Goal: Information Seeking & Learning: Learn about a topic

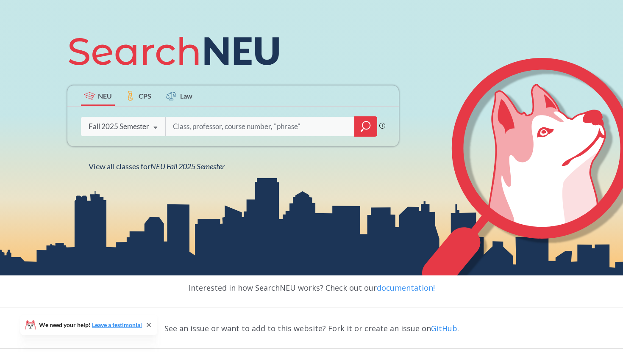
scroll to position [157, 0]
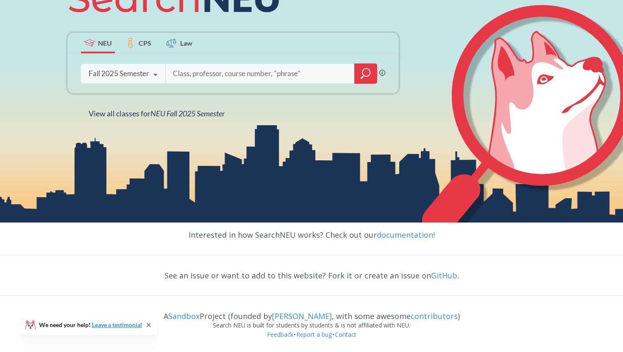
click at [369, 72] on icon "magnifying glass" at bounding box center [366, 74] width 10 height 12
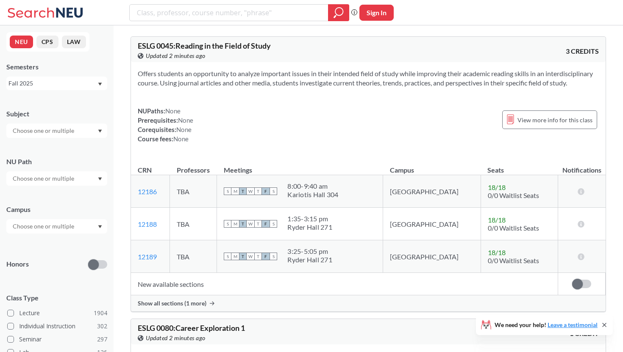
click at [82, 124] on div at bounding box center [56, 131] width 101 height 14
click at [80, 101] on div "Subject" at bounding box center [56, 119] width 101 height 37
click at [46, 176] on input "text" at bounding box center [43, 179] width 71 height 10
click at [35, 255] on span "Difference/Diversity" at bounding box center [39, 250] width 56 height 9
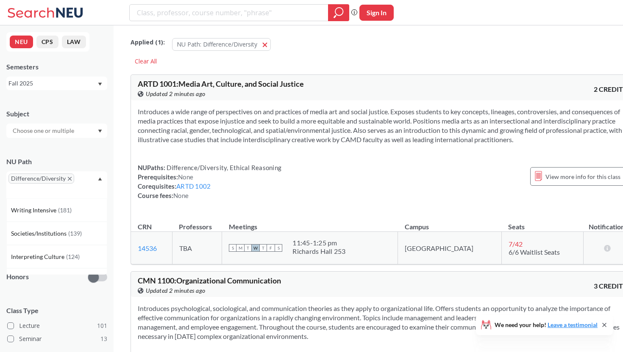
click at [39, 189] on div "Difference/Diversity" at bounding box center [56, 185] width 101 height 27
click at [36, 229] on span "Societies/Institutions" at bounding box center [39, 233] width 57 height 9
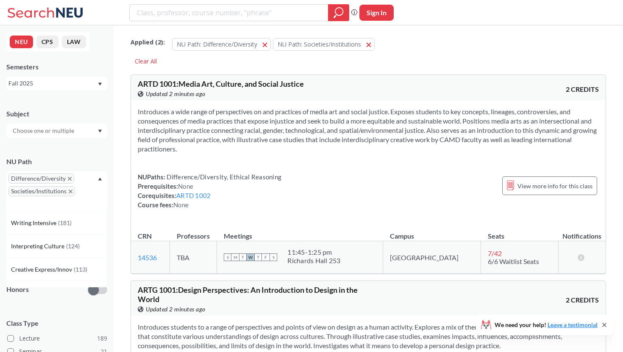
click at [69, 191] on icon "X to remove pill" at bounding box center [71, 192] width 4 height 4
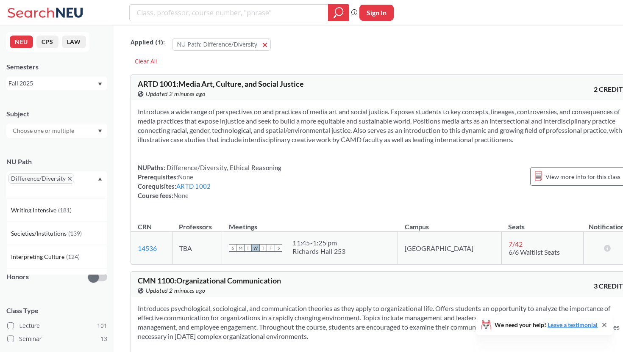
click at [69, 191] on div "Difference/Diversity" at bounding box center [56, 185] width 101 height 27
click at [61, 191] on div "Difference/Diversity" at bounding box center [56, 185] width 101 height 27
click at [44, 259] on span "Interpreting Culture" at bounding box center [38, 256] width 55 height 9
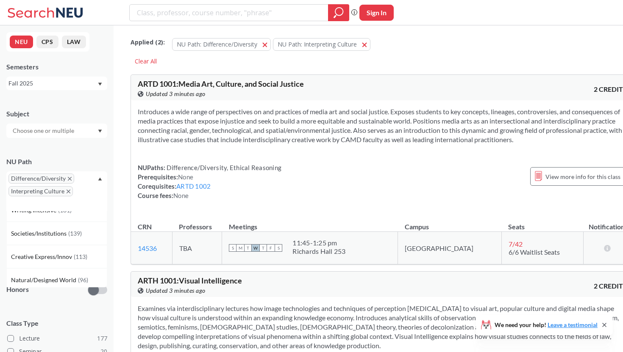
scroll to position [19, 0]
click at [174, 164] on div "Introduces a wide range of perspectives on and practices of media art and socia…" at bounding box center [382, 157] width 502 height 114
click at [44, 252] on input "text" at bounding box center [43, 252] width 71 height 10
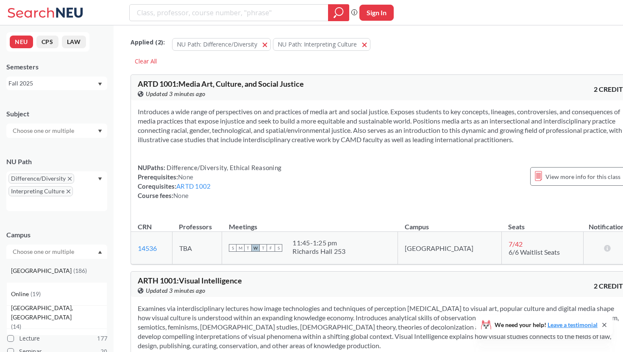
click at [39, 277] on div "Boston ( 186 )" at bounding box center [56, 270] width 101 height 23
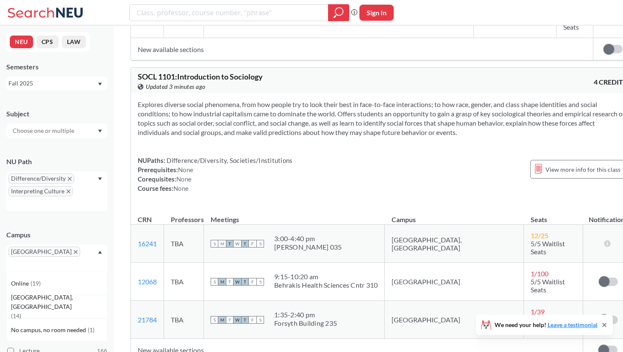
scroll to position [2356, 0]
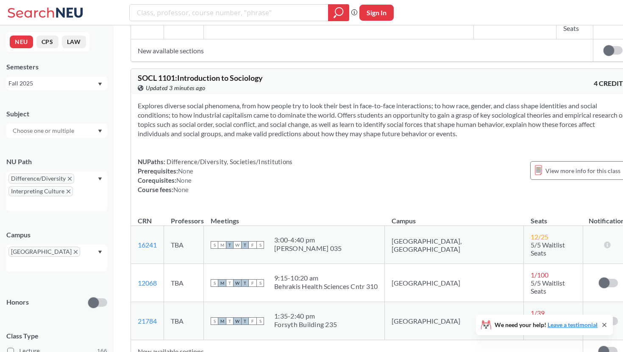
click at [67, 191] on icon "X to remove pill" at bounding box center [69, 192] width 4 height 4
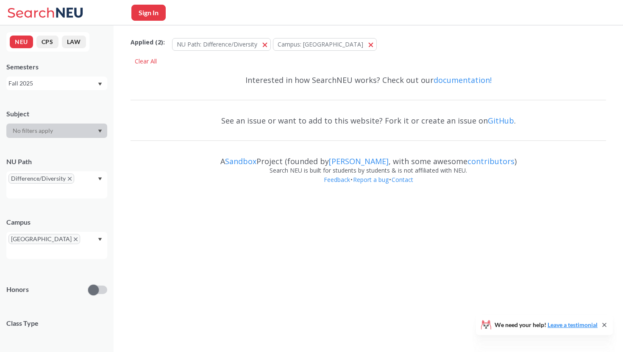
click at [61, 194] on div "Difference/Diversity" at bounding box center [56, 185] width 101 height 27
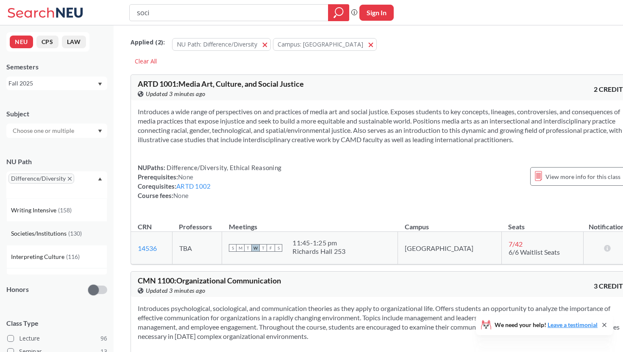
type input "soci"
click at [38, 233] on span "Societies/Institutions" at bounding box center [39, 233] width 57 height 9
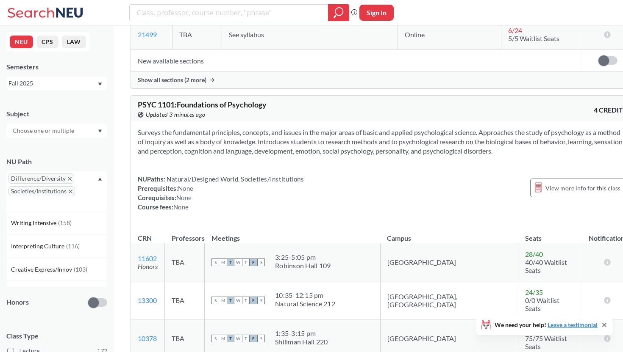
scroll to position [2531, 0]
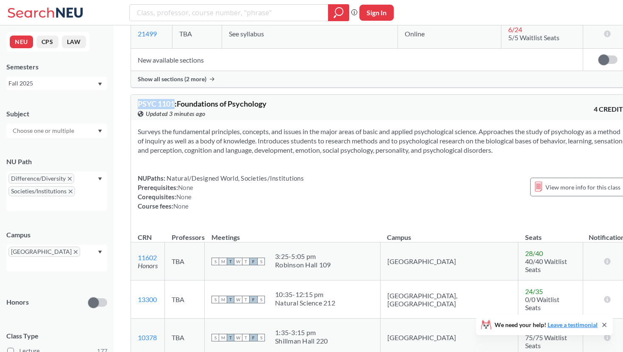
drag, startPoint x: 138, startPoint y: 87, endPoint x: 174, endPoint y: 89, distance: 36.1
click at [174, 99] on span "PSYC 1101 : Foundations of Psychology" at bounding box center [202, 103] width 129 height 9
copy span "PSYC 1101"
click at [299, 179] on div "NUPaths: Natural/Designed World, Societies/Institutions Prerequisites: None Cor…" at bounding box center [221, 192] width 166 height 37
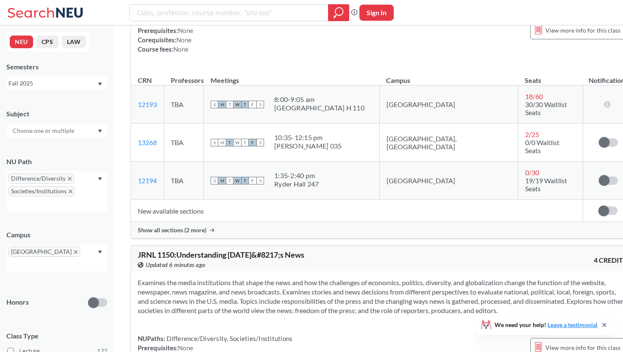
scroll to position [9450, 0]
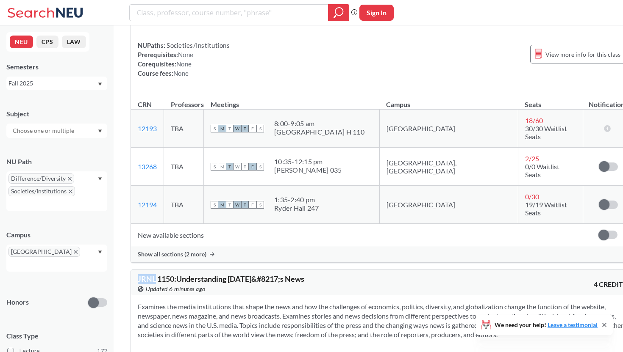
drag, startPoint x: 138, startPoint y: 138, endPoint x: 155, endPoint y: 139, distance: 17.0
click at [155, 275] on span "JRNL 1150 : Understanding [DATE]&#8217;s News" at bounding box center [221, 279] width 166 height 9
copy span "JRNL"
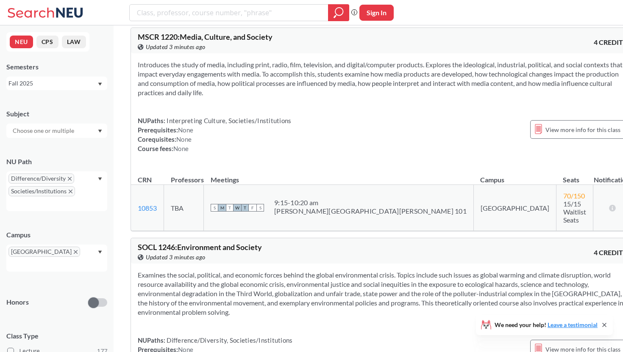
scroll to position [13192, 0]
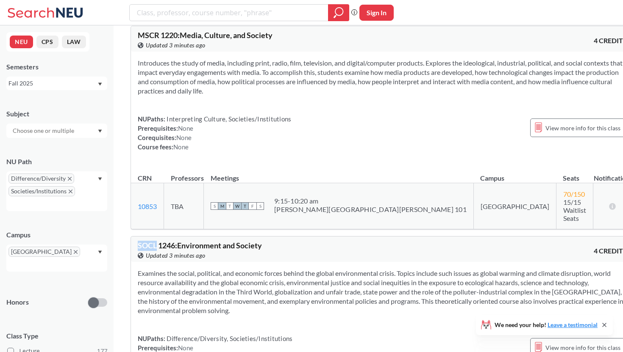
drag, startPoint x: 138, startPoint y: 107, endPoint x: 157, endPoint y: 111, distance: 19.9
click at [157, 241] on span "SOCL 1246 : Environment and Society" at bounding box center [200, 245] width 124 height 9
copy span "SOCL"
